Goal: Task Accomplishment & Management: Complete application form

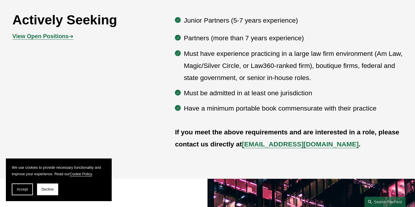
scroll to position [316, 0]
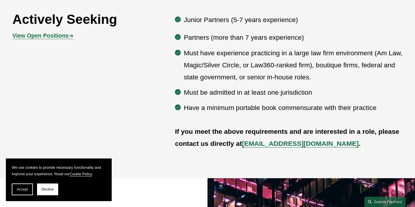
click at [54, 30] on div "View Open Positions ➔" at bounding box center [61, 35] width 98 height 17
click at [54, 34] on strong "View Open Positions" at bounding box center [40, 35] width 56 height 6
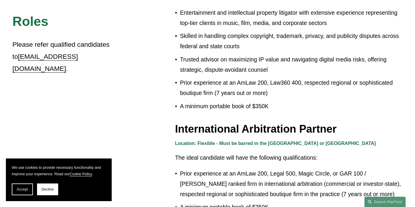
scroll to position [610, 0]
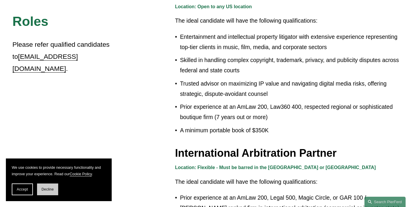
click at [45, 192] on button "Decline" at bounding box center [47, 190] width 21 height 12
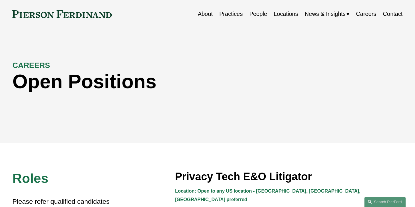
scroll to position [0, 0]
